Goal: Task Accomplishment & Management: Use online tool/utility

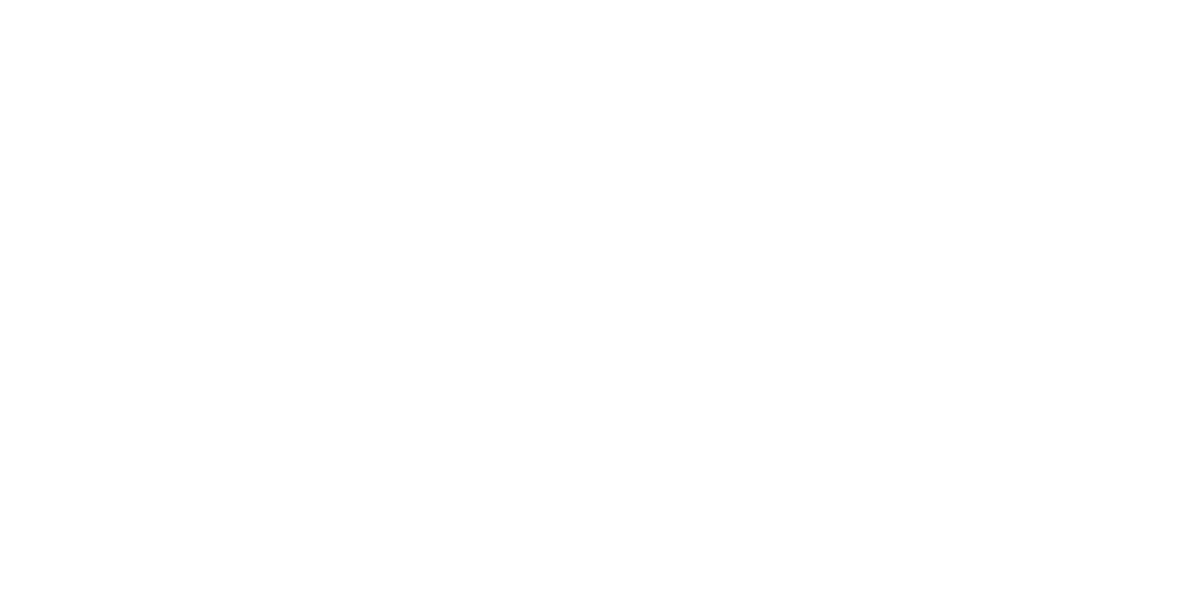
select select "Song"
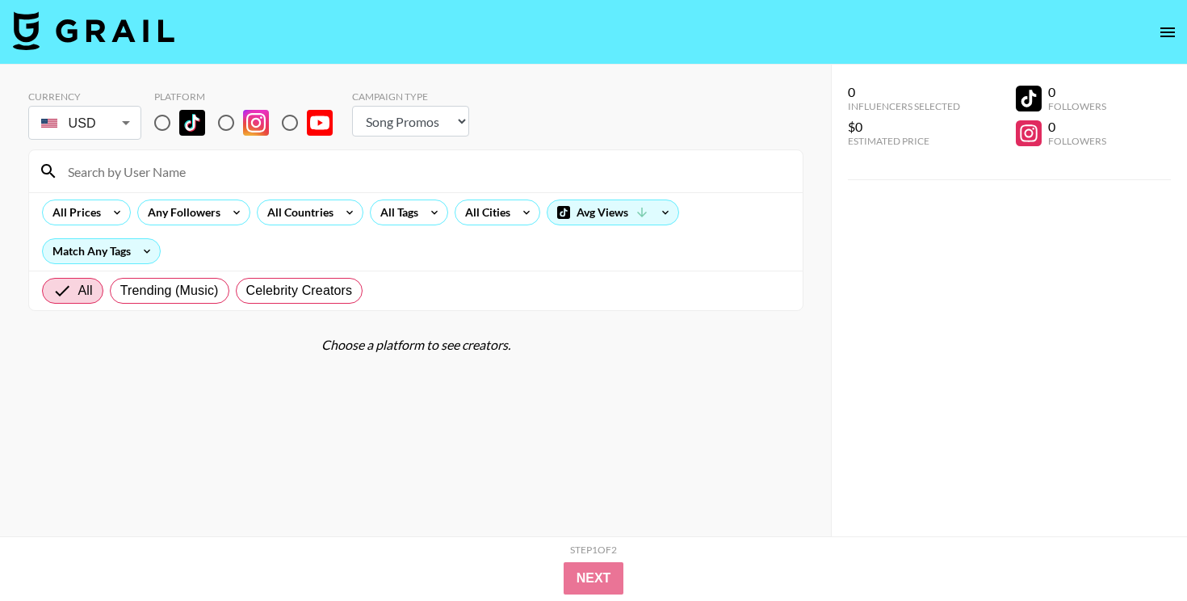
click at [165, 114] on input "radio" at bounding box center [162, 123] width 34 height 34
radio input "true"
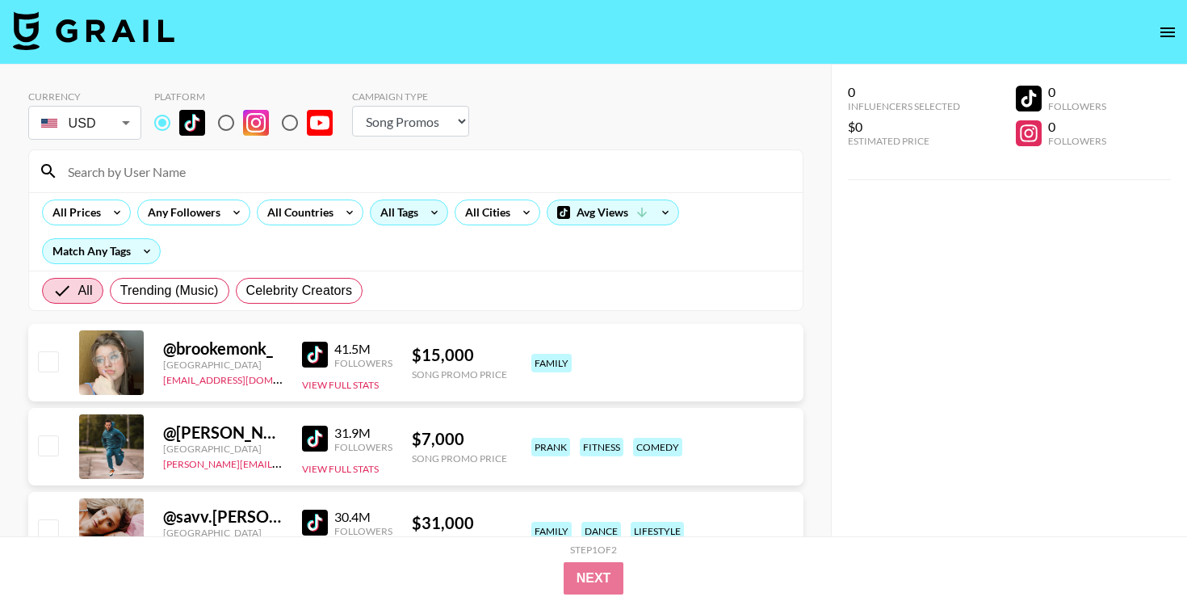
click at [404, 222] on div "All Tags" at bounding box center [396, 212] width 51 height 24
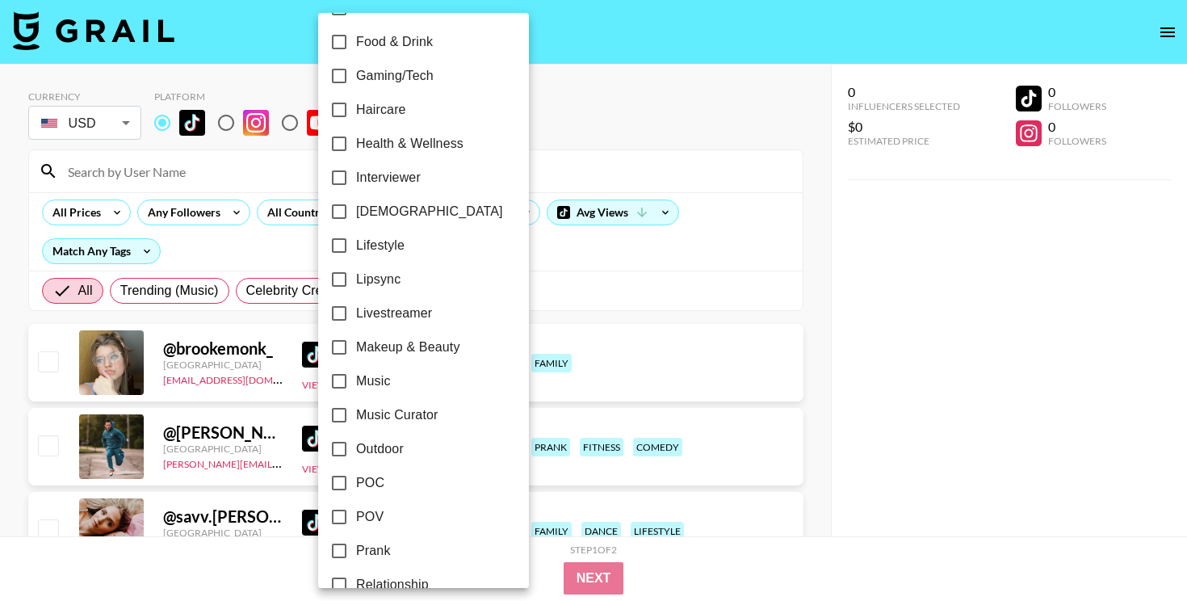
scroll to position [657, 0]
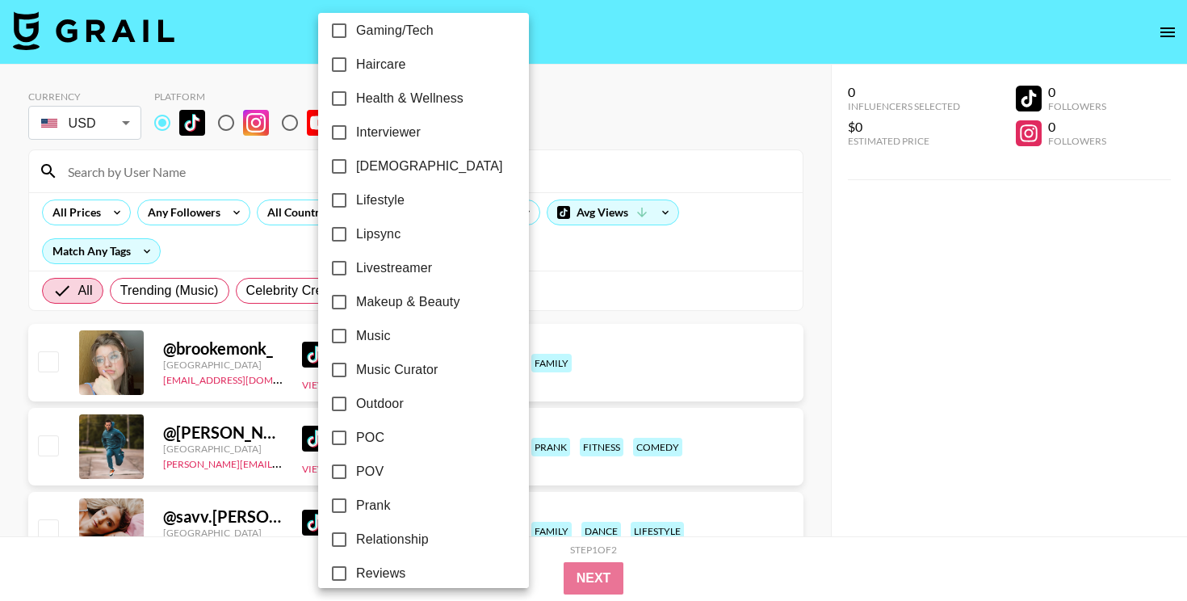
click at [388, 370] on span "Music Curator" at bounding box center [397, 369] width 82 height 19
click at [356, 370] on input "Music Curator" at bounding box center [339, 370] width 34 height 34
checkbox input "true"
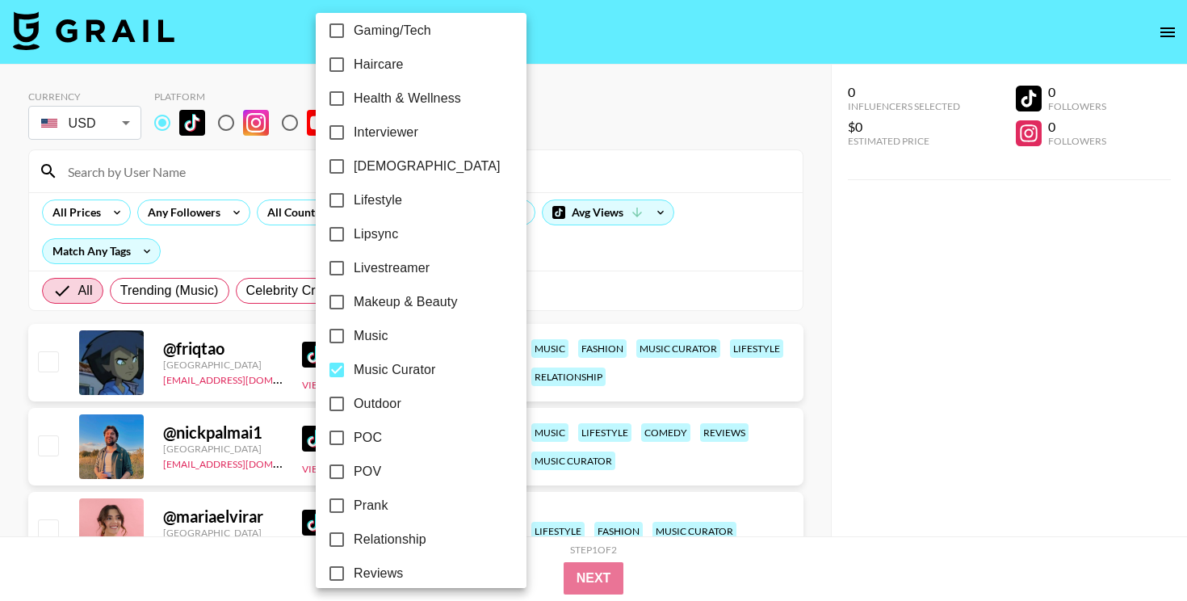
click at [107, 223] on div at bounding box center [593, 300] width 1187 height 601
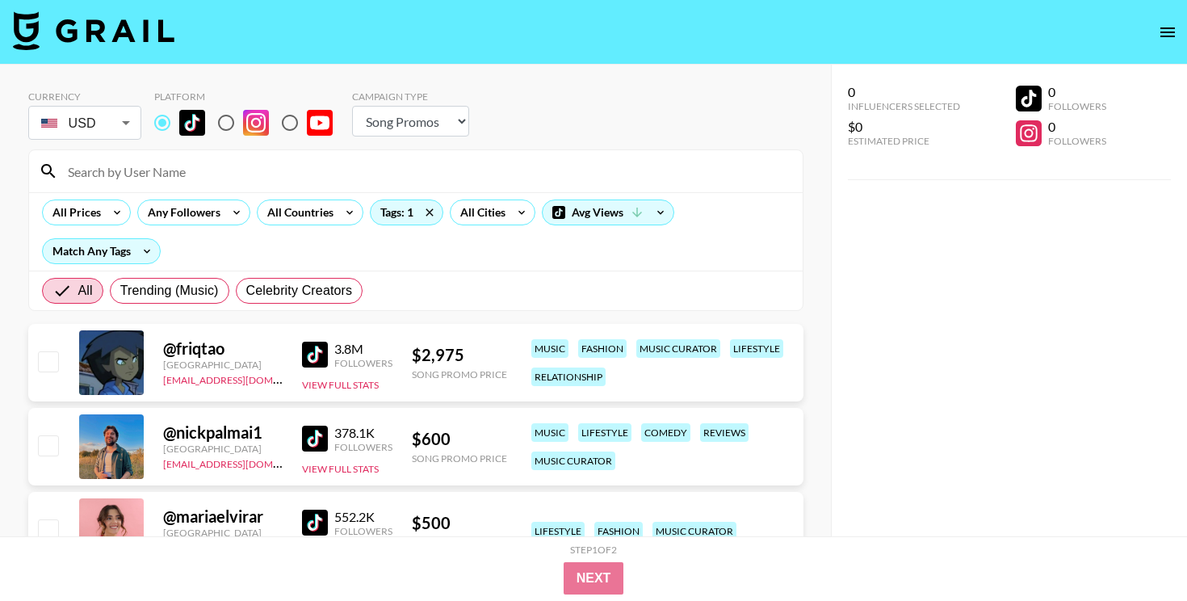
click at [107, 203] on div "24h Acting Aesthetic Alternative Animals / Pets Anime Art Astrology Body Positi…" at bounding box center [593, 300] width 1187 height 601
click at [112, 208] on icon at bounding box center [117, 212] width 26 height 24
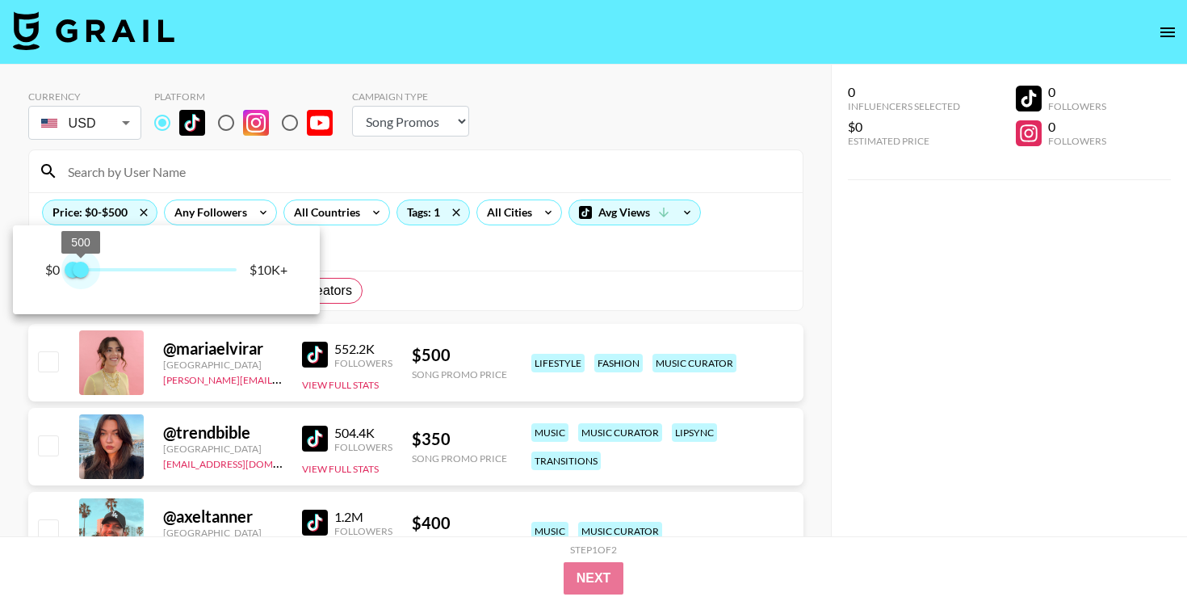
drag, startPoint x: 189, startPoint y: 268, endPoint x: 79, endPoint y: 266, distance: 109.9
click at [79, 266] on span "500" at bounding box center [81, 270] width 16 height 16
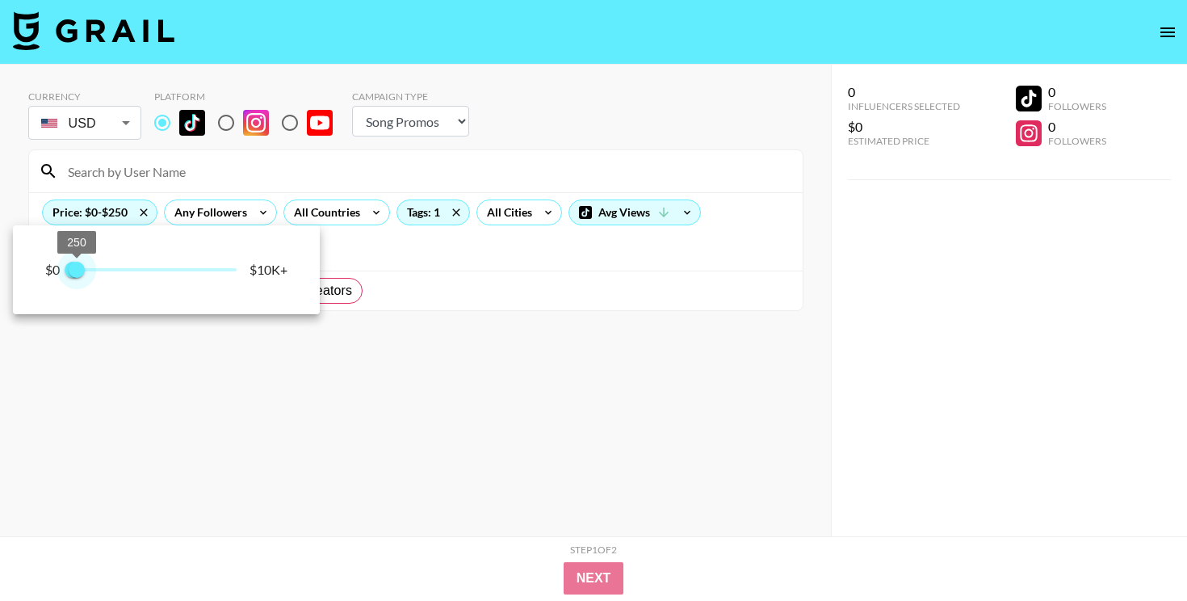
type input "500"
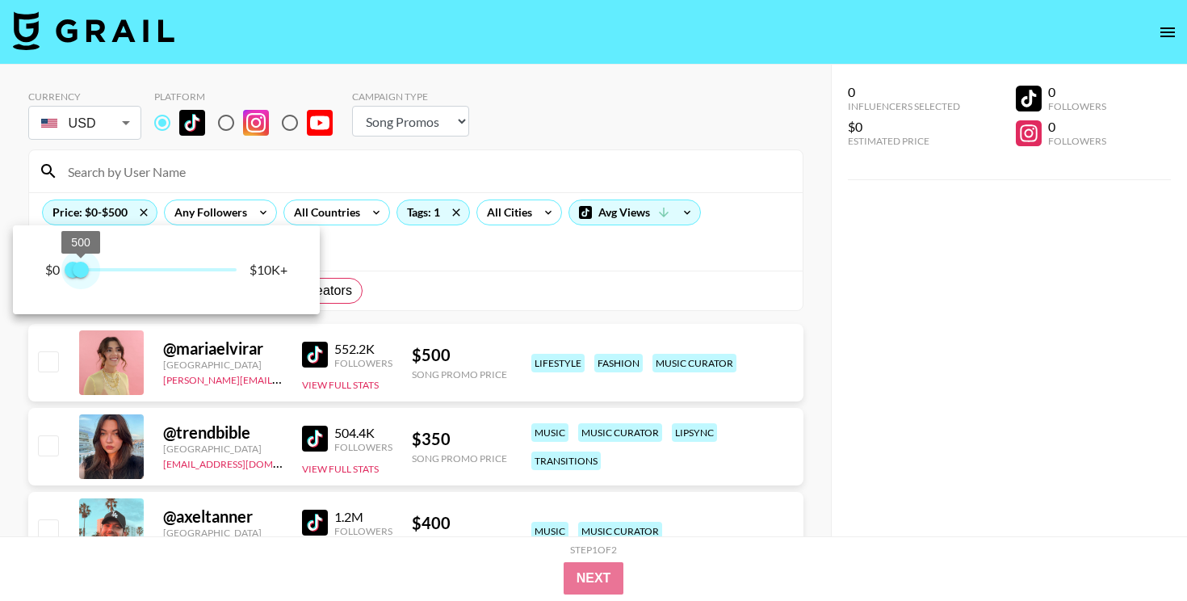
click at [80, 274] on span "500" at bounding box center [81, 270] width 16 height 16
click at [478, 254] on div at bounding box center [593, 300] width 1187 height 601
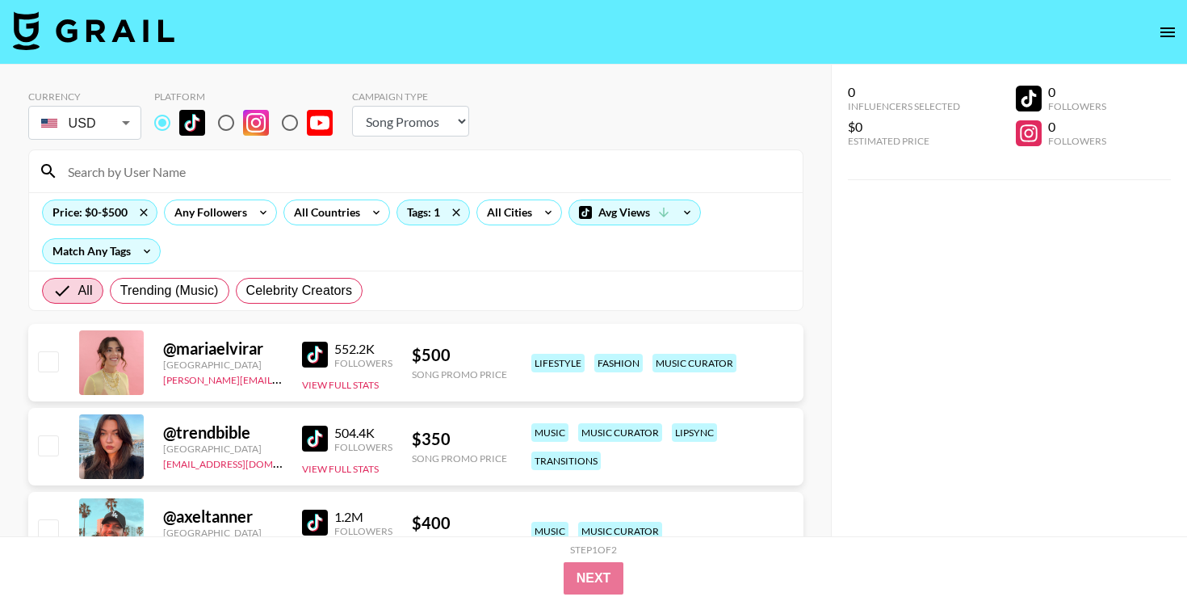
scroll to position [162, 0]
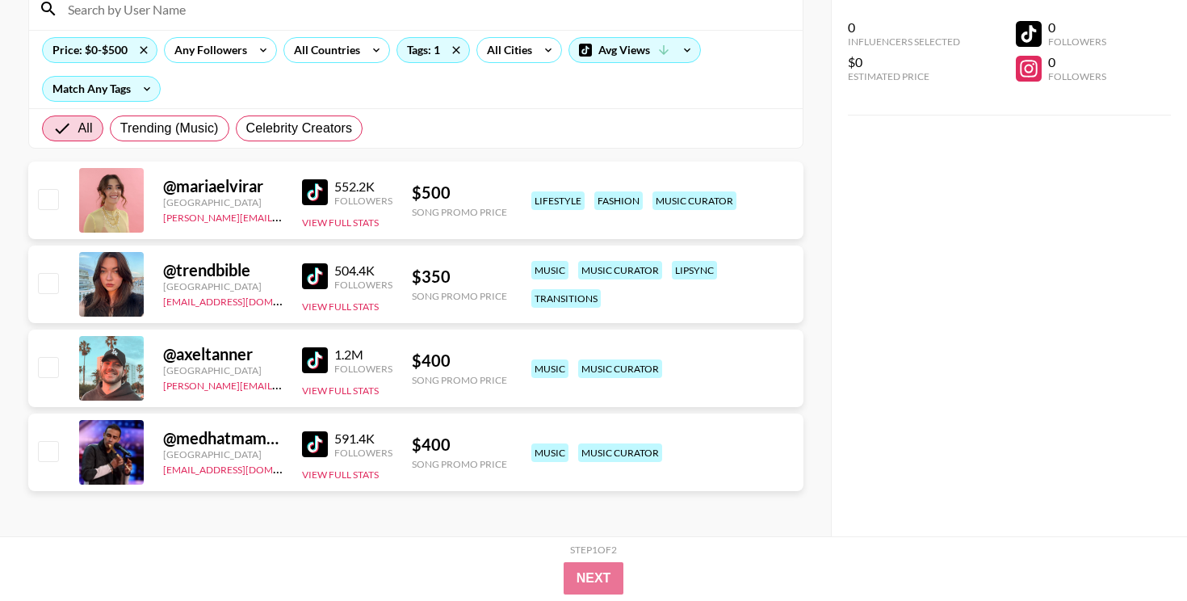
click at [319, 186] on img at bounding box center [315, 192] width 26 height 26
click at [315, 282] on img at bounding box center [315, 276] width 26 height 26
click at [313, 367] on img at bounding box center [315, 360] width 26 height 26
click at [305, 447] on img at bounding box center [315, 444] width 26 height 26
